Goal: Task Accomplishment & Management: Manage account settings

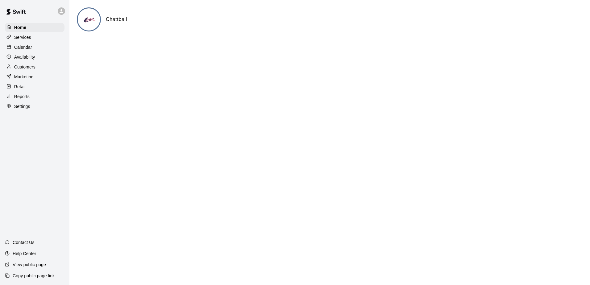
click at [40, 48] on div "Calendar" at bounding box center [35, 47] width 60 height 9
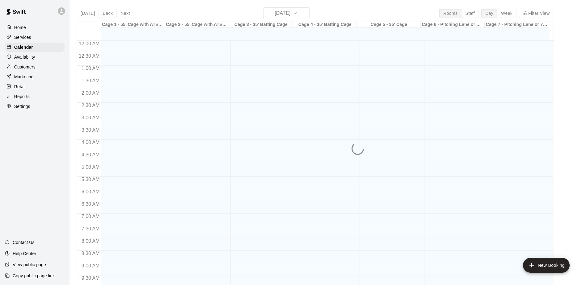
scroll to position [323, 0]
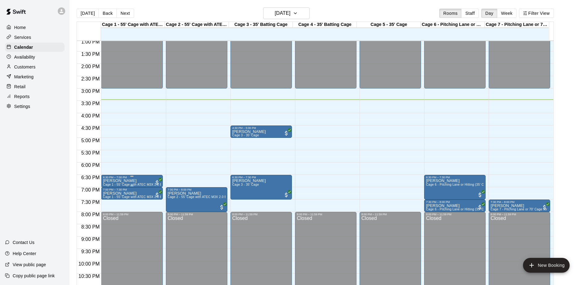
click at [118, 181] on p "[PERSON_NAME]" at bounding box center [132, 181] width 58 height 0
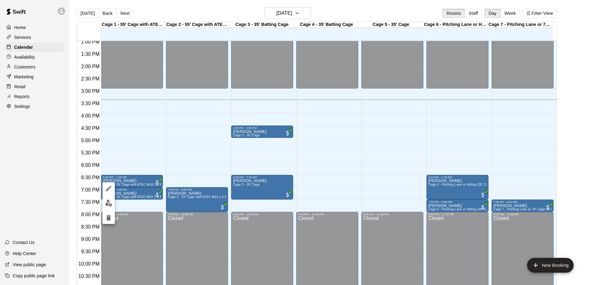
click at [46, 171] on div at bounding box center [295, 142] width 590 height 285
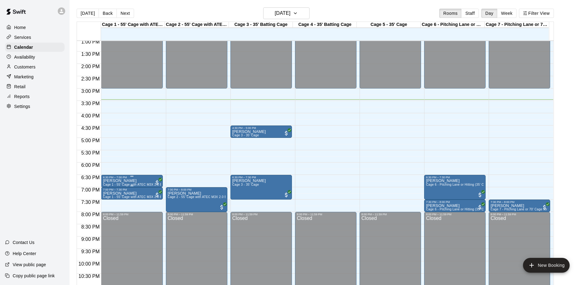
click at [115, 181] on p "[PERSON_NAME]" at bounding box center [132, 181] width 58 height 0
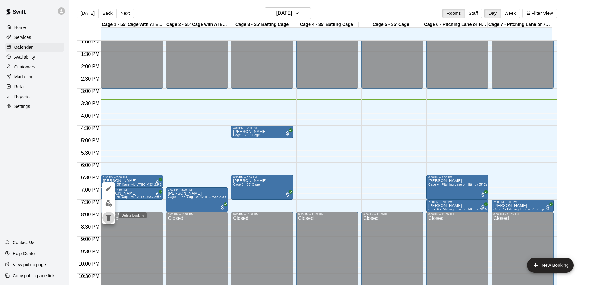
click at [109, 219] on icon "delete" at bounding box center [109, 218] width 4 height 6
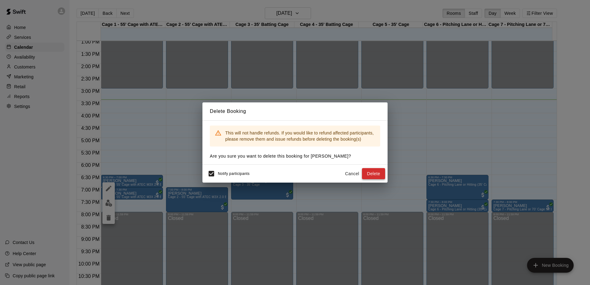
click at [371, 175] on button "Delete" at bounding box center [373, 173] width 23 height 11
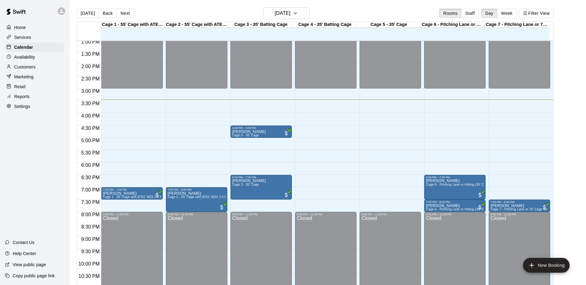
click at [49, 143] on div "Home Services Calendar Availability Customers Marketing Retail Reports Settings…" at bounding box center [34, 142] width 69 height 285
click at [61, 170] on div "Home Services Calendar Availability Customers Marketing Retail Reports Settings…" at bounding box center [34, 142] width 69 height 285
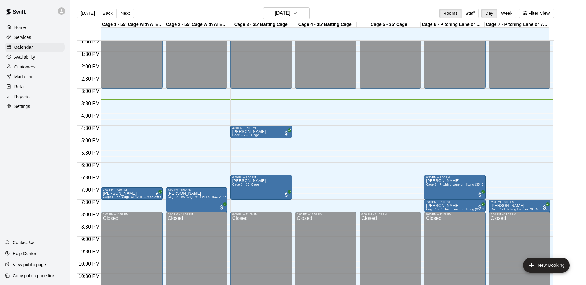
click at [61, 170] on div "Home Services Calendar Availability Customers Marketing Retail Reports Settings…" at bounding box center [34, 142] width 69 height 285
click at [59, 138] on div "Home Services Calendar Availability Customers Marketing Retail Reports Settings…" at bounding box center [34, 142] width 69 height 285
